Goal: Find specific page/section: Find specific page/section

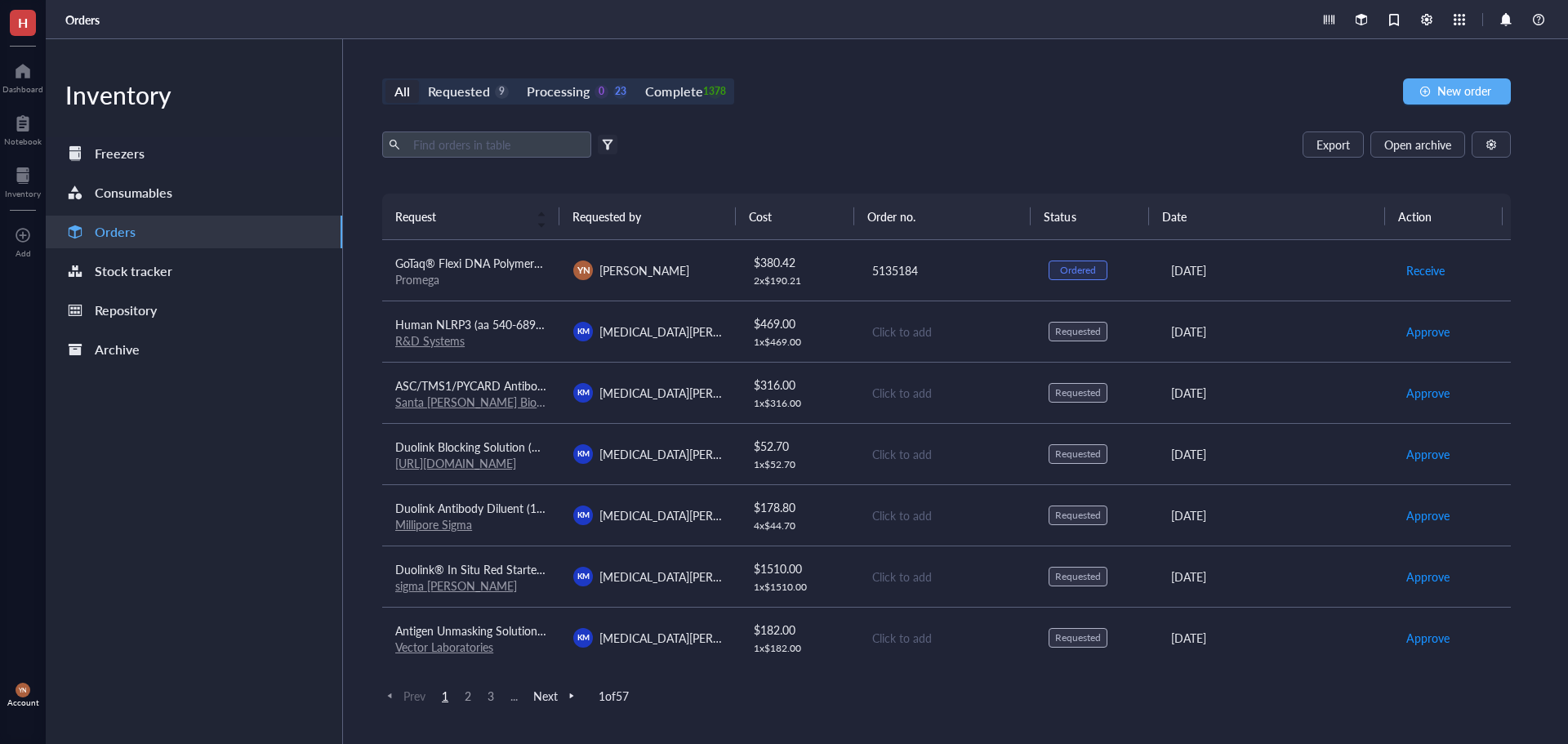
click at [136, 158] on div "Freezers" at bounding box center [120, 153] width 50 height 23
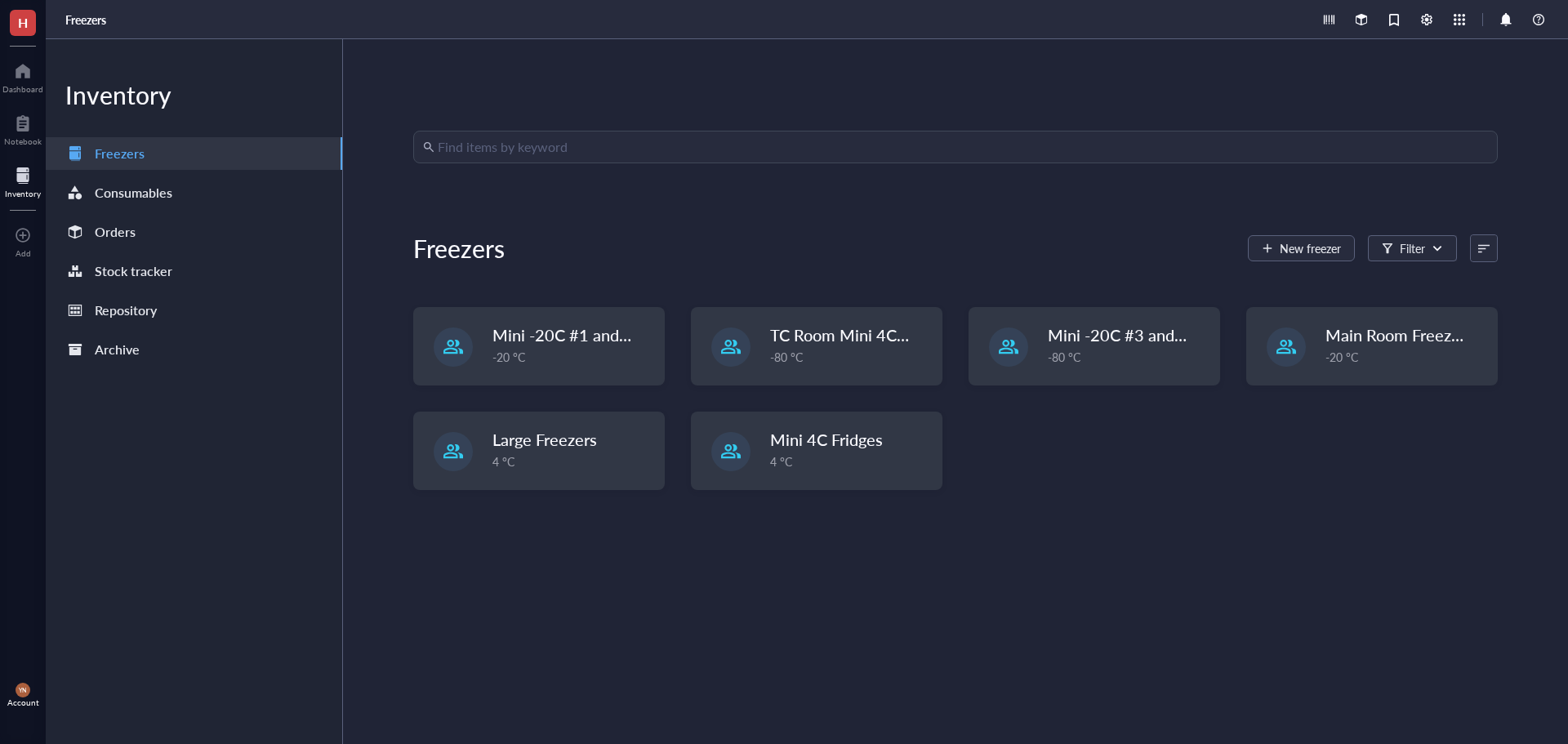
click at [501, 149] on input "search" at bounding box center [962, 147] width 1050 height 31
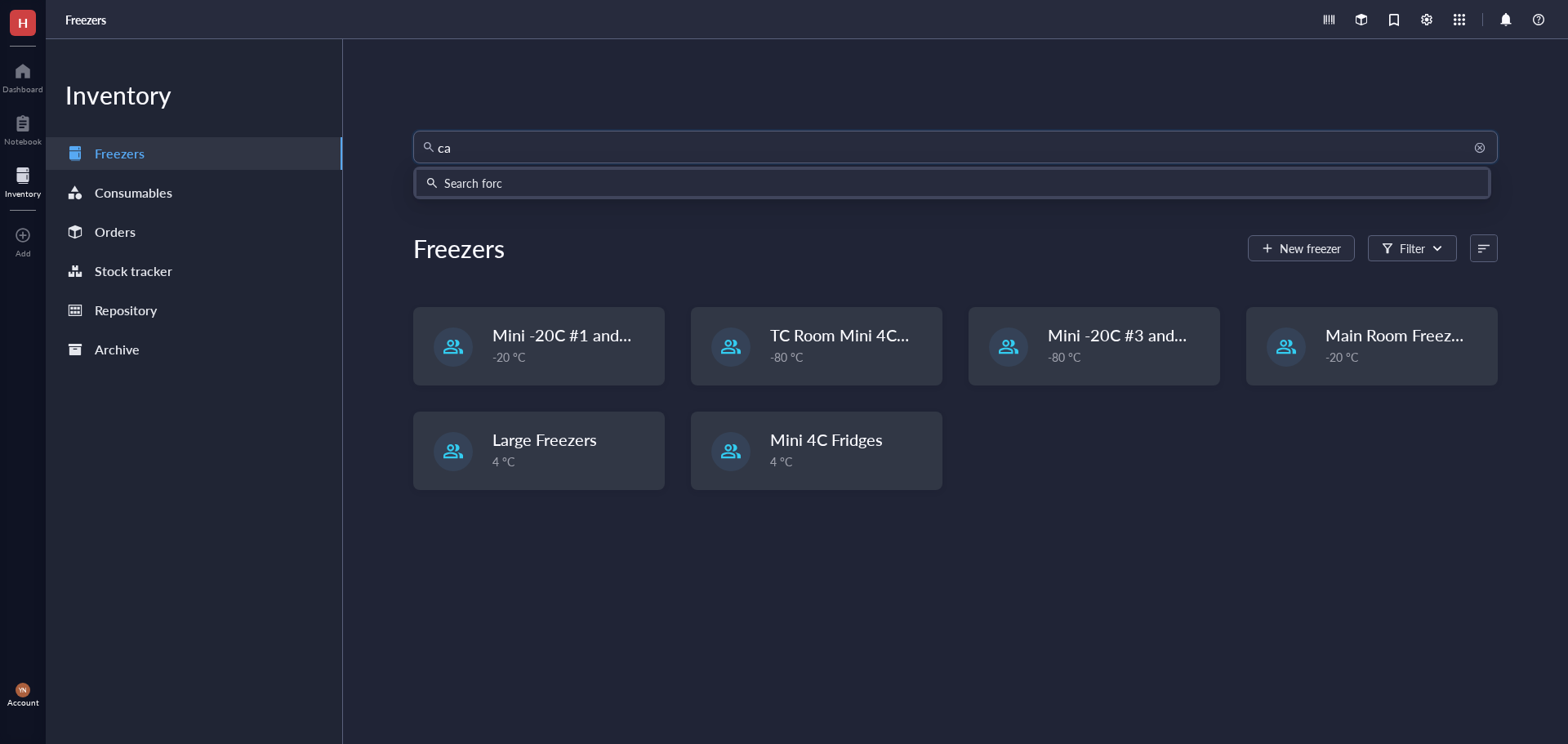
type input "cam"
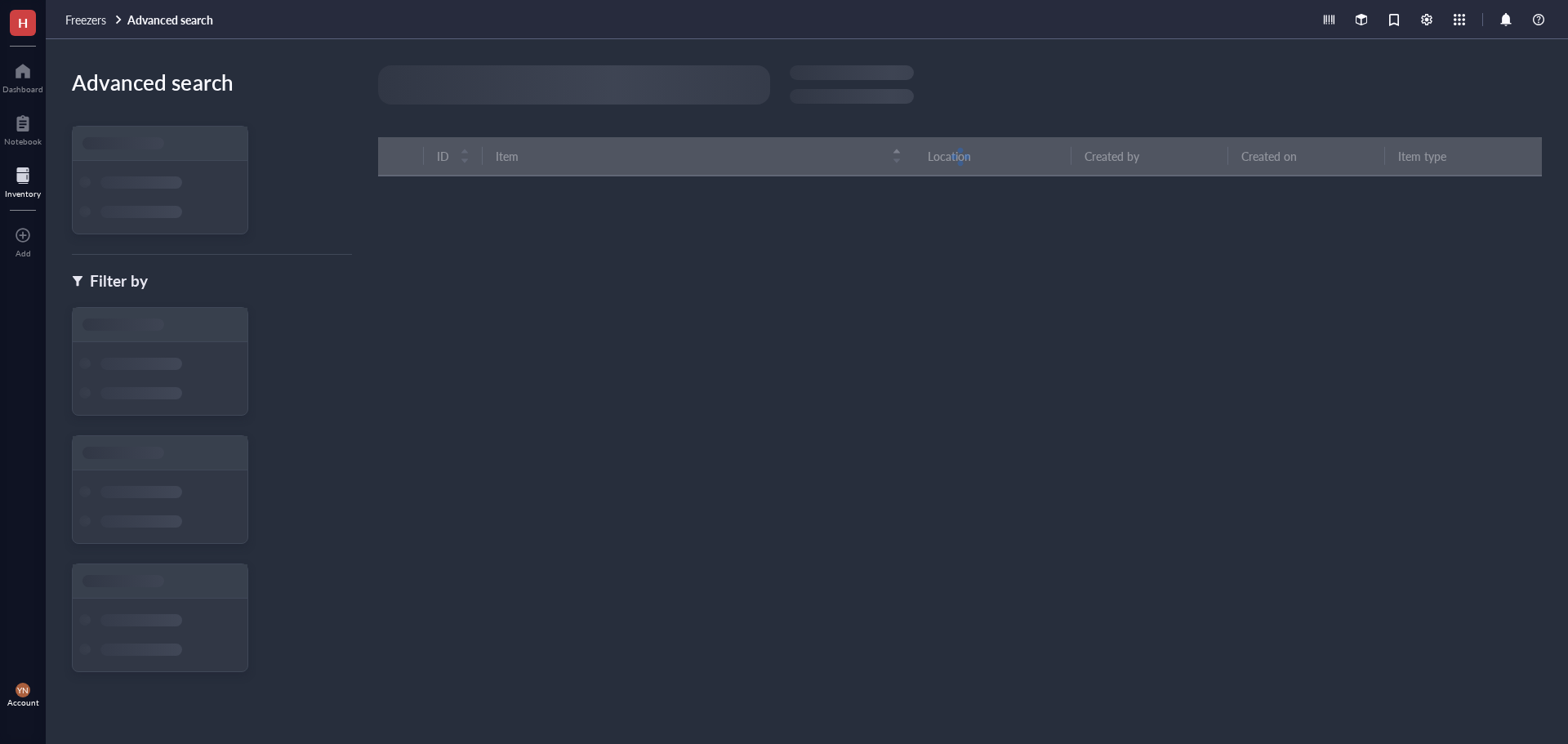
click at [436, 87] on div at bounding box center [574, 84] width 392 height 39
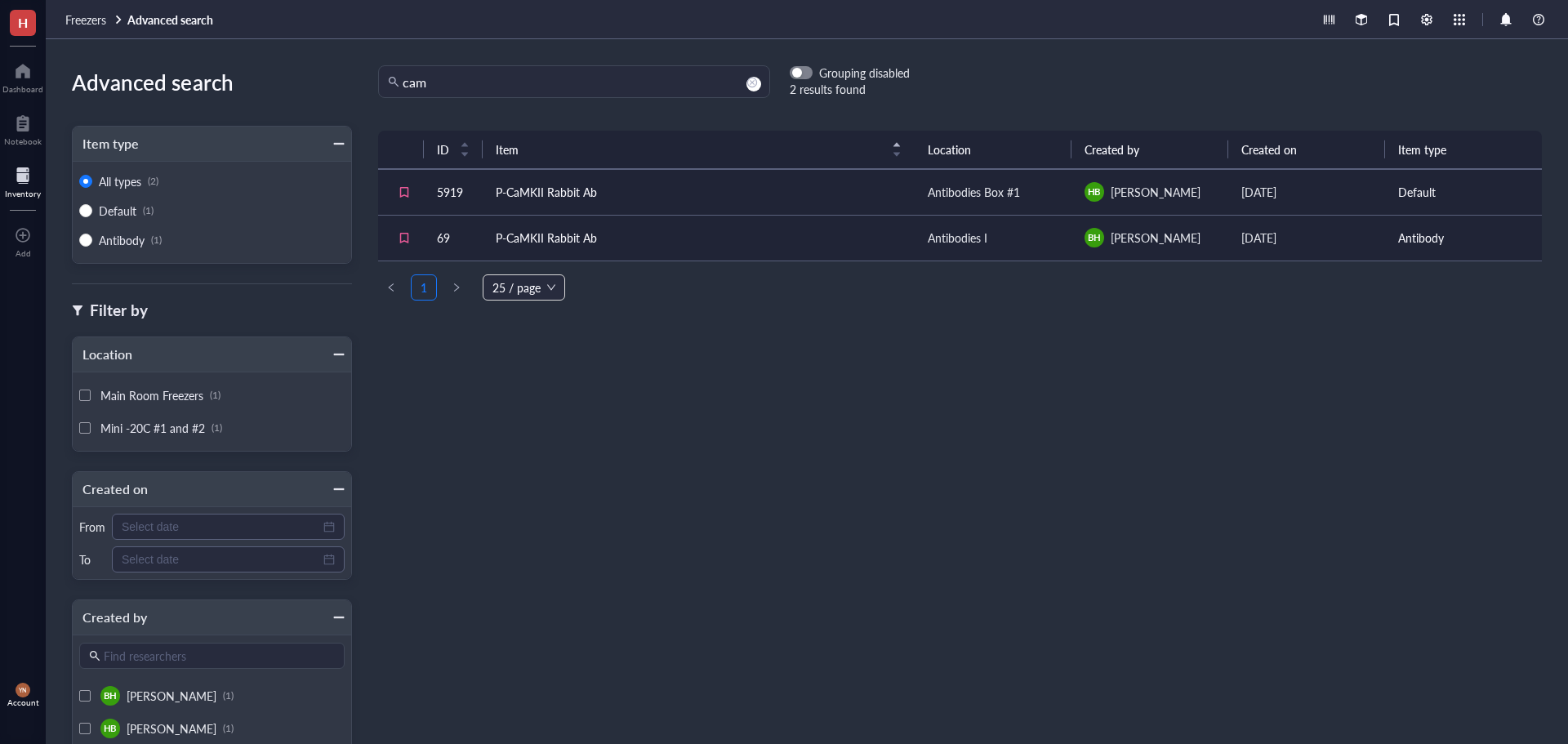
click at [723, 191] on td "P-CaMKII Rabbit Ab" at bounding box center [698, 191] width 432 height 46
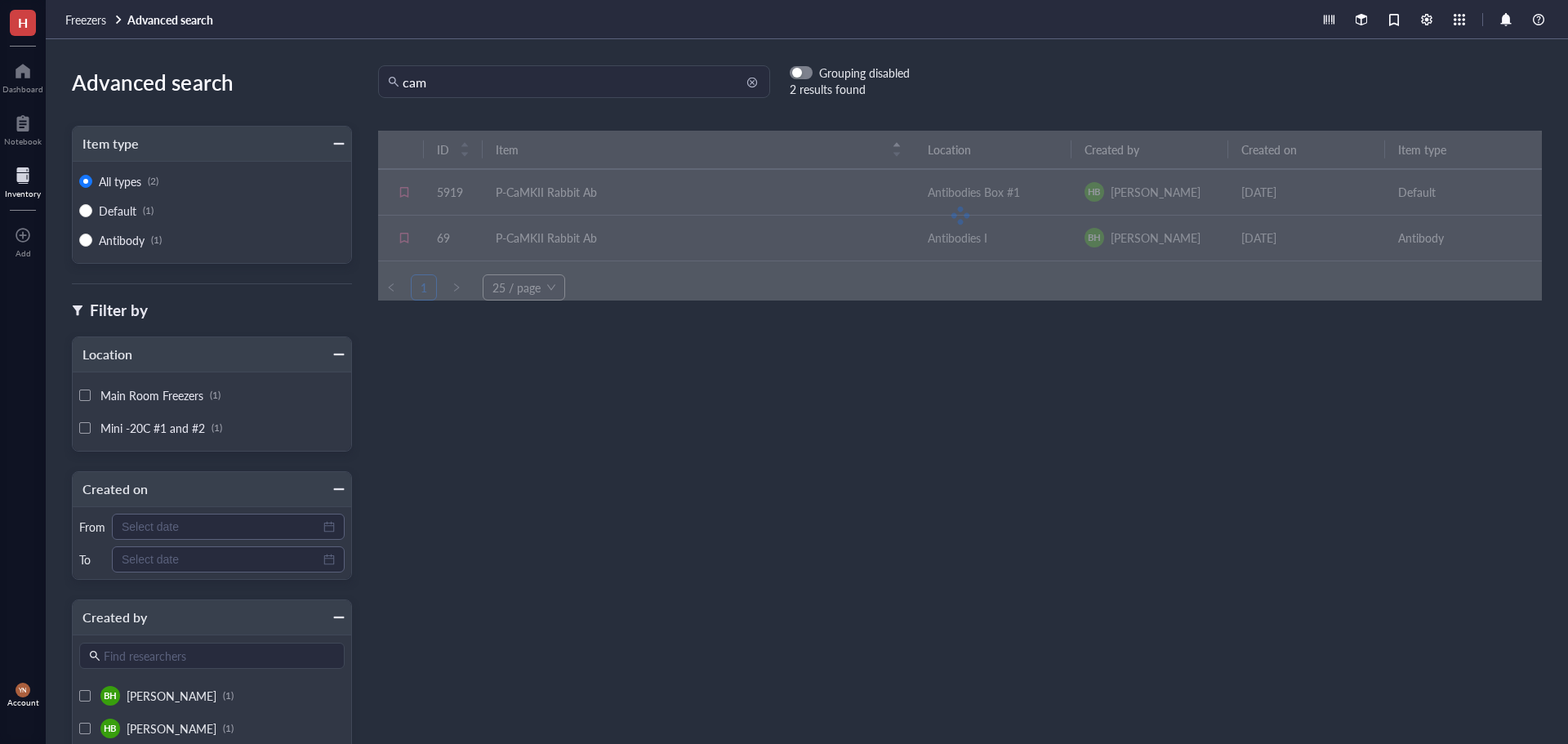
click at [481, 87] on input "cam" at bounding box center [581, 81] width 358 height 31
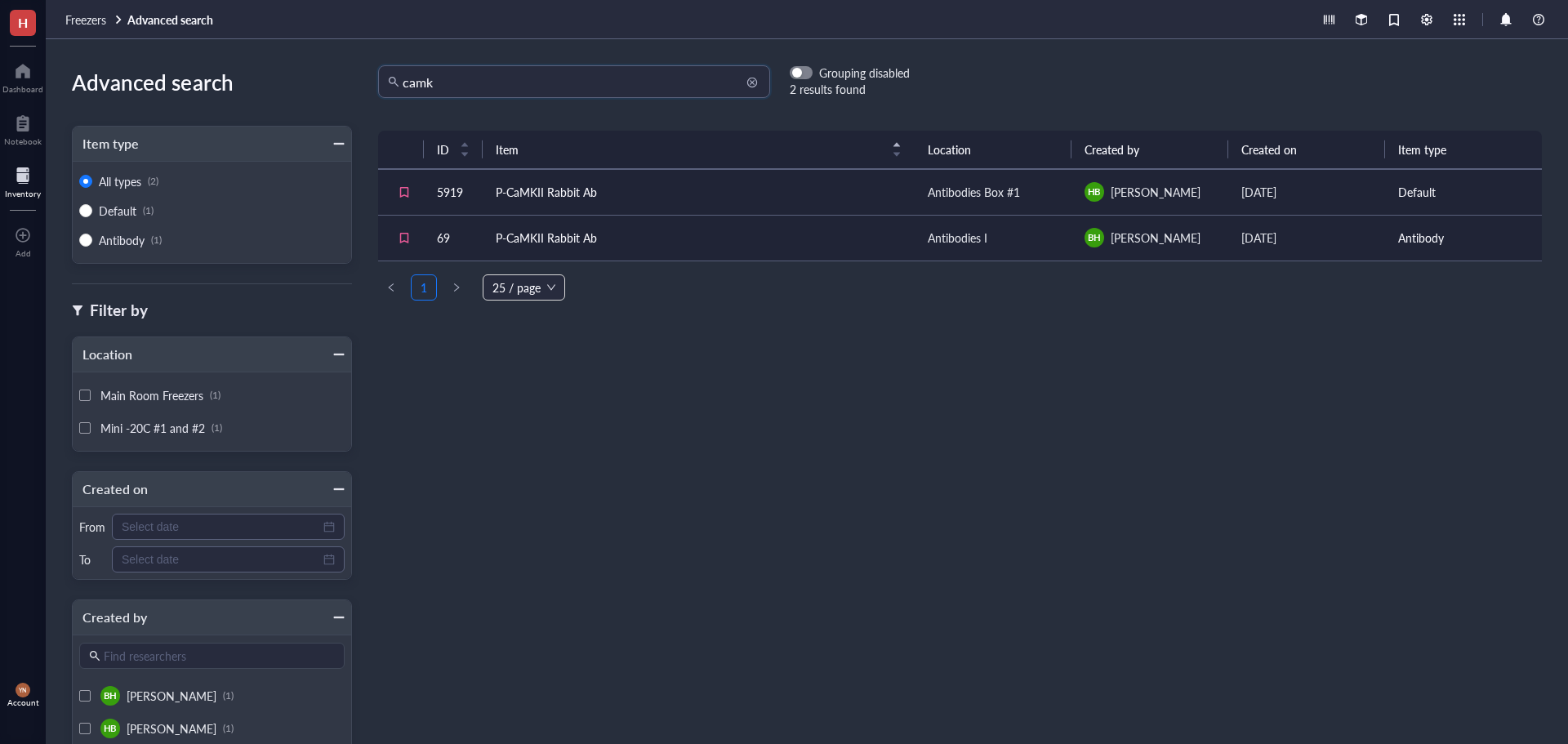
click at [478, 83] on input "camk" at bounding box center [581, 81] width 358 height 31
drag, startPoint x: 457, startPoint y: 94, endPoint x: 371, endPoint y: 90, distance: 86.1
click at [371, 90] on div "camk camk Grouping disabled 2 results found" at bounding box center [631, 81] width 558 height 33
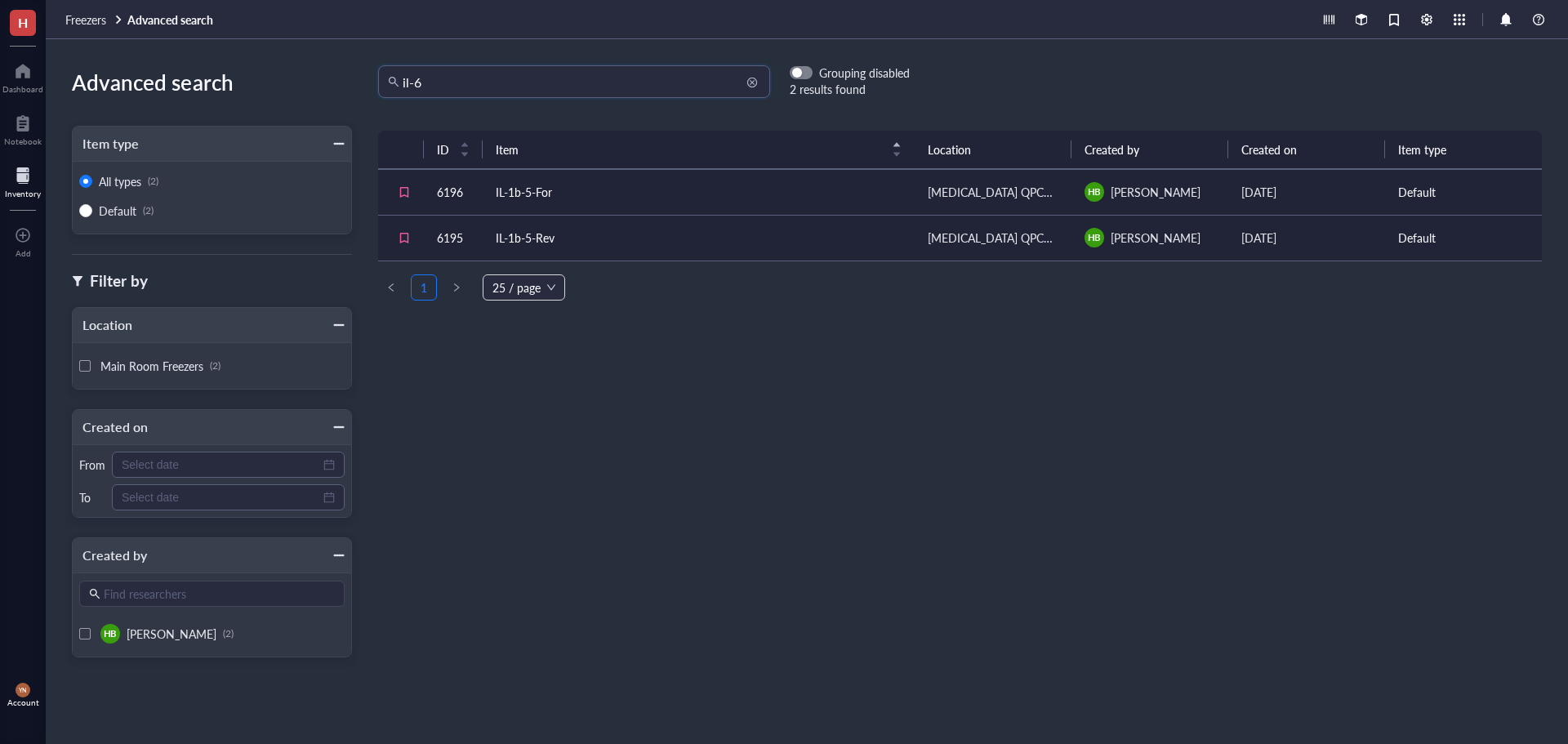
click at [411, 89] on input "il-6" at bounding box center [581, 81] width 358 height 31
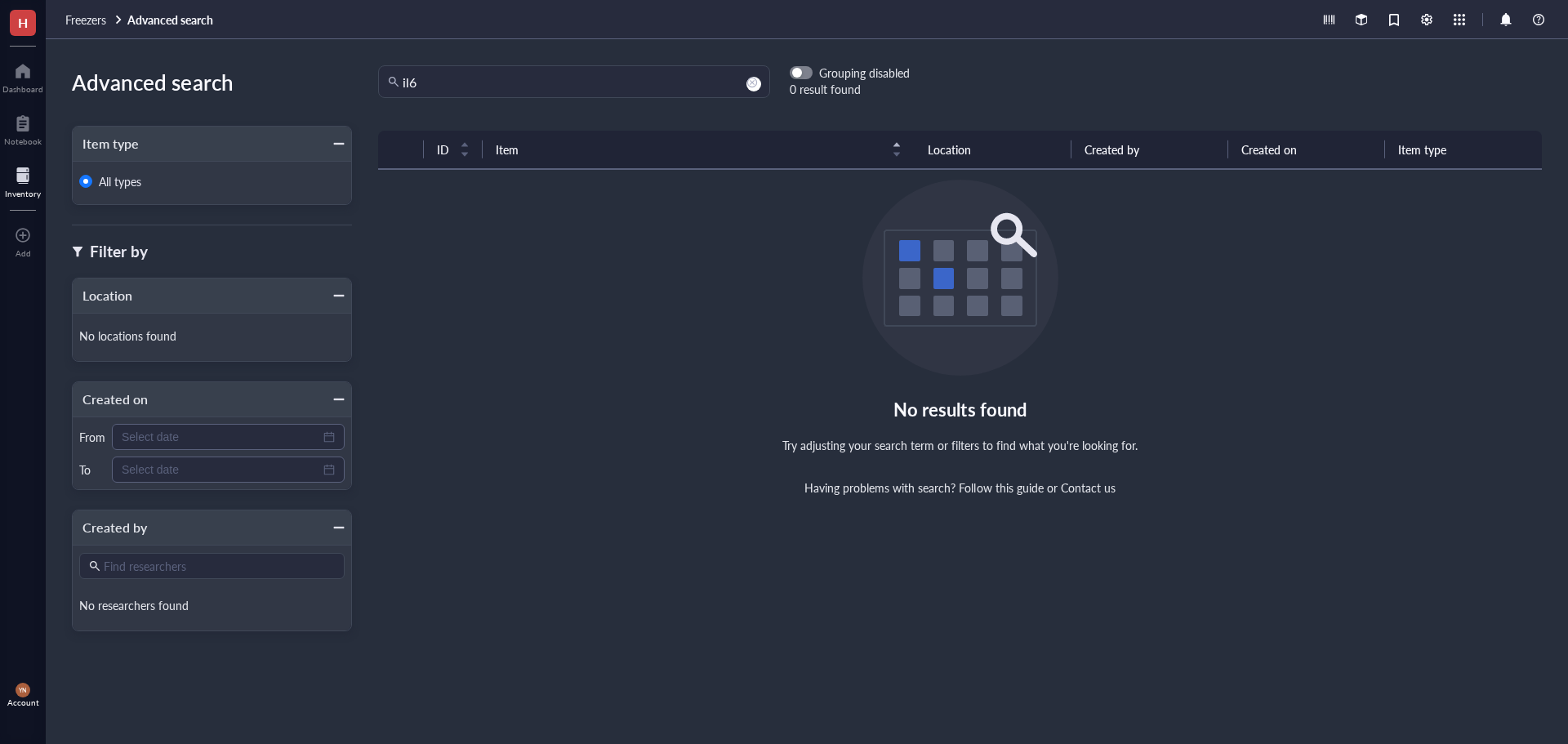
click at [664, 320] on div "No results found Try adjusting your search term or filters to find what you're …" at bounding box center [960, 337] width 1163 height 315
click at [408, 81] on input "il6" at bounding box center [581, 81] width 358 height 31
type input "il-6"
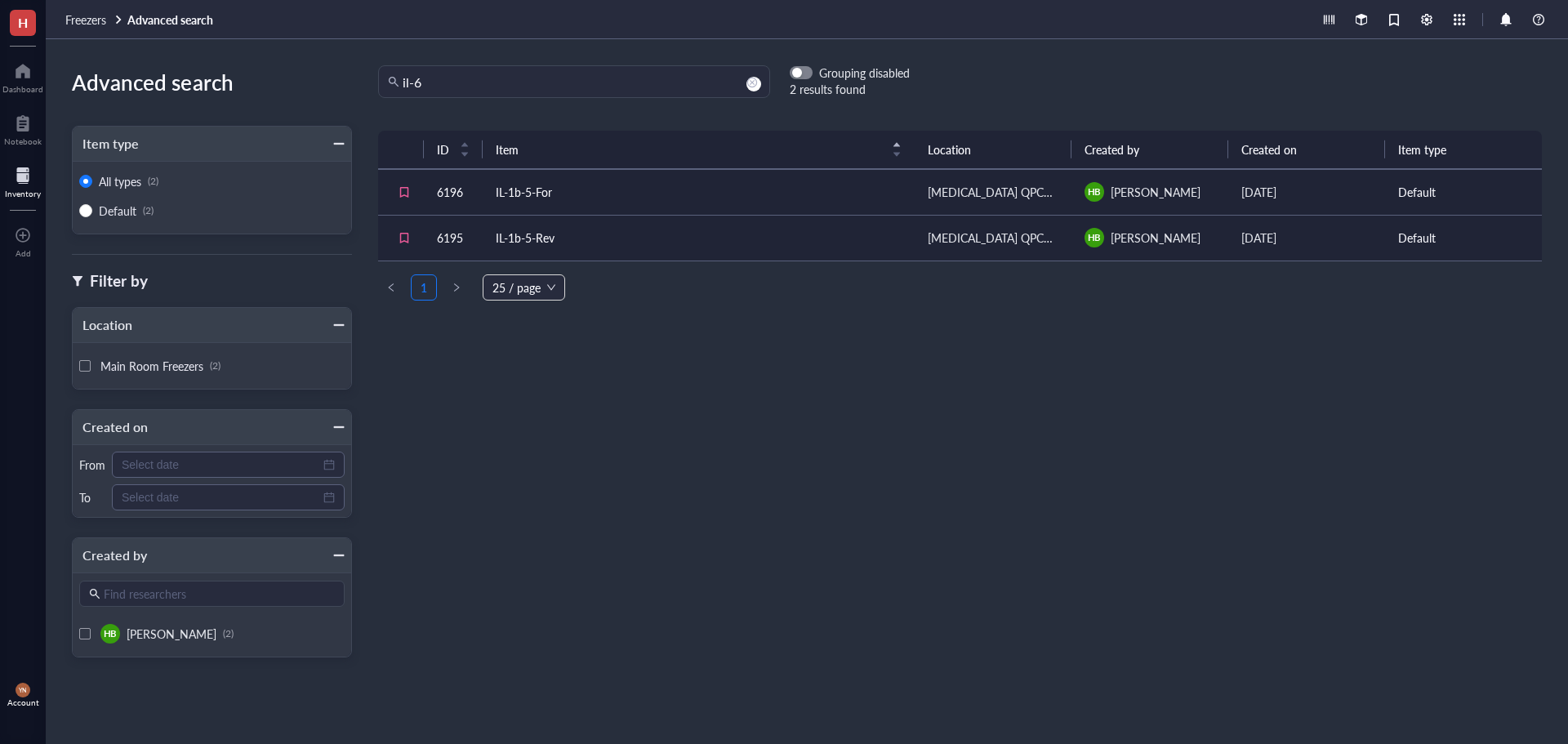
click at [619, 191] on td "IL-1b-5-For" at bounding box center [698, 191] width 432 height 46
